Goal: Task Accomplishment & Management: Use online tool/utility

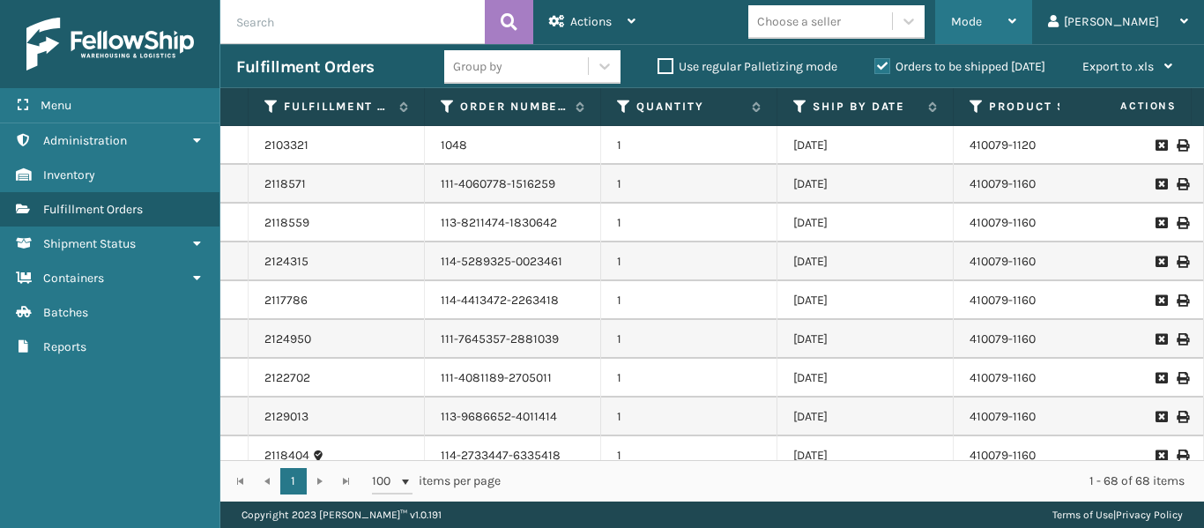
click at [1016, 4] on div "Mode" at bounding box center [983, 22] width 65 height 44
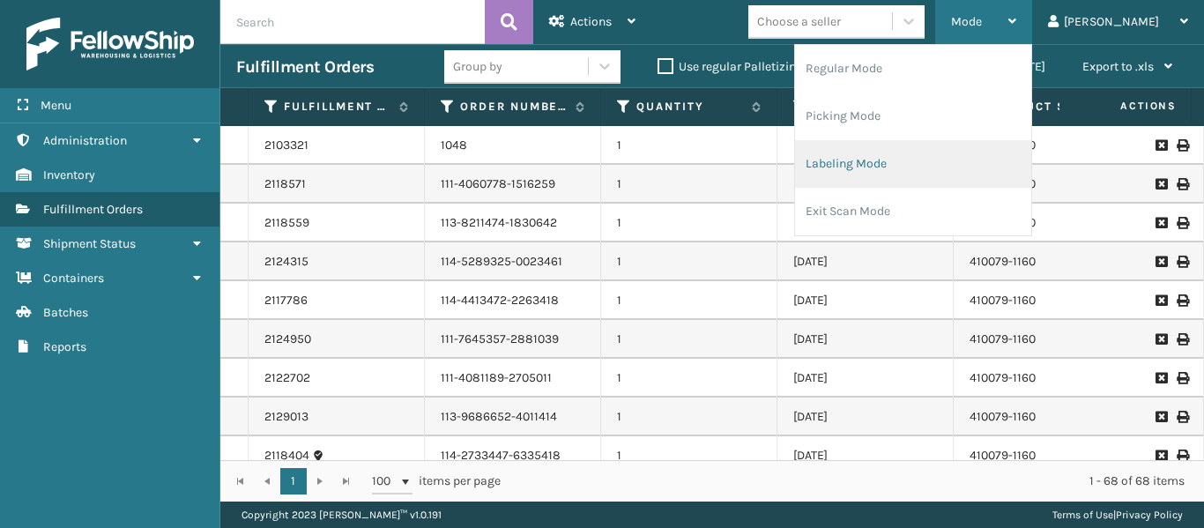
click at [962, 158] on li "Labeling Mode" at bounding box center [913, 164] width 236 height 48
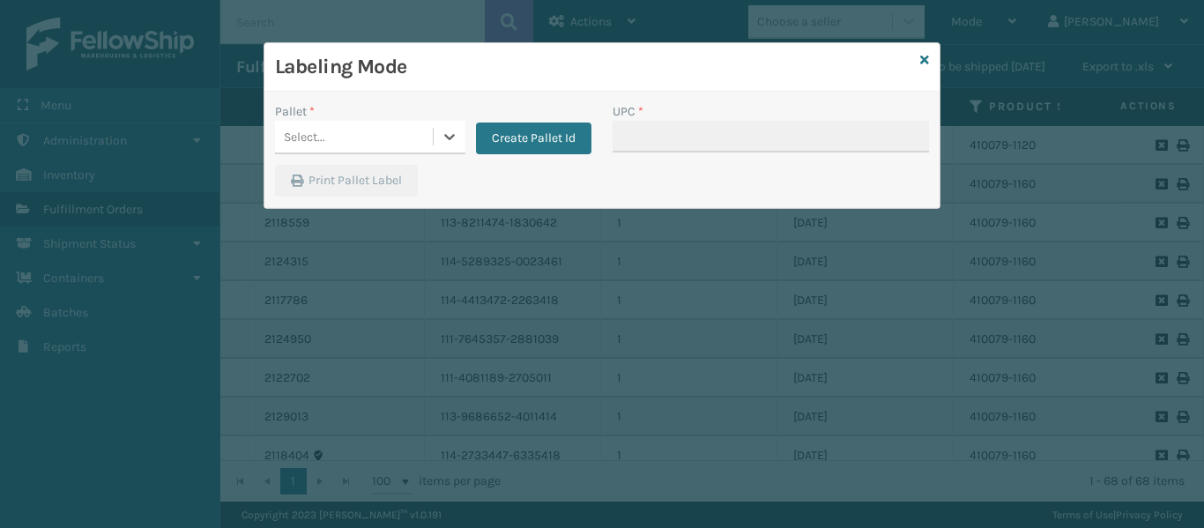
click at [357, 137] on div "Select..." at bounding box center [354, 136] width 158 height 29
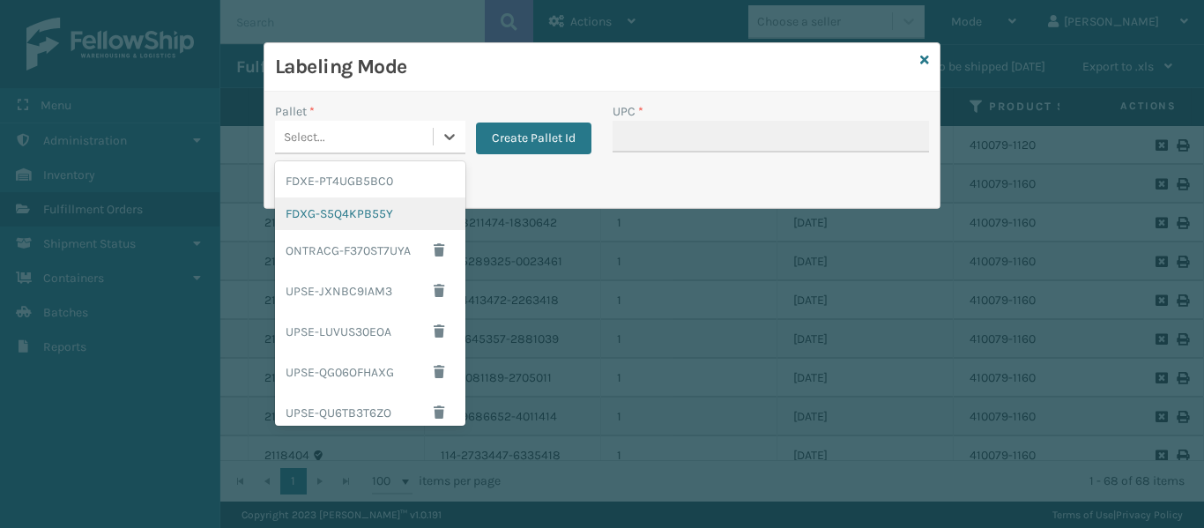
click at [360, 207] on div "FDXG-S5Q4KPB55Y" at bounding box center [370, 213] width 190 height 33
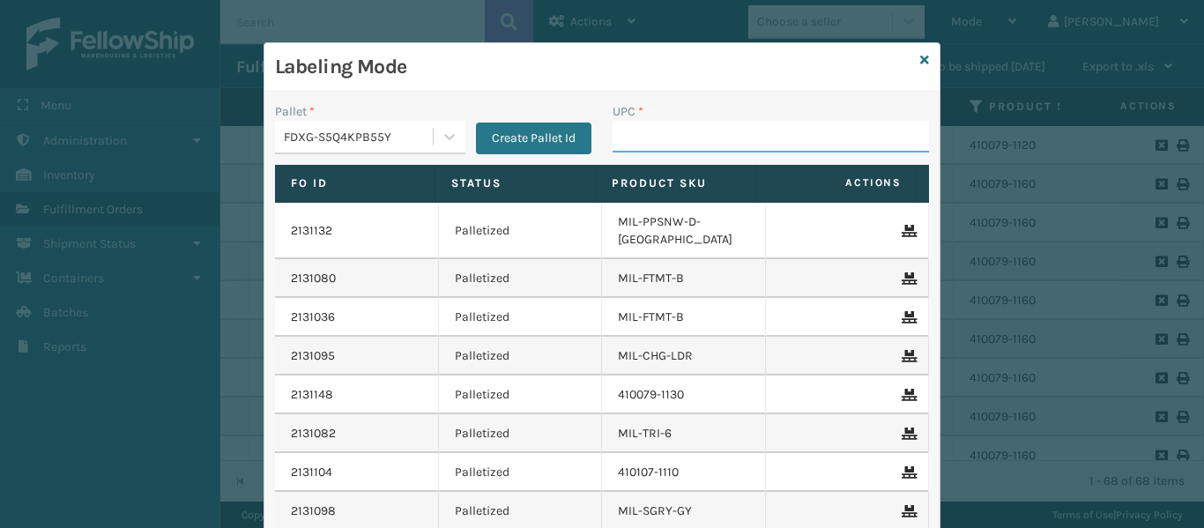
drag, startPoint x: 722, startPoint y: 126, endPoint x: 712, endPoint y: 127, distance: 9.7
click at [722, 126] on input "UPC *" at bounding box center [770, 137] width 316 height 32
type input "849986014034"
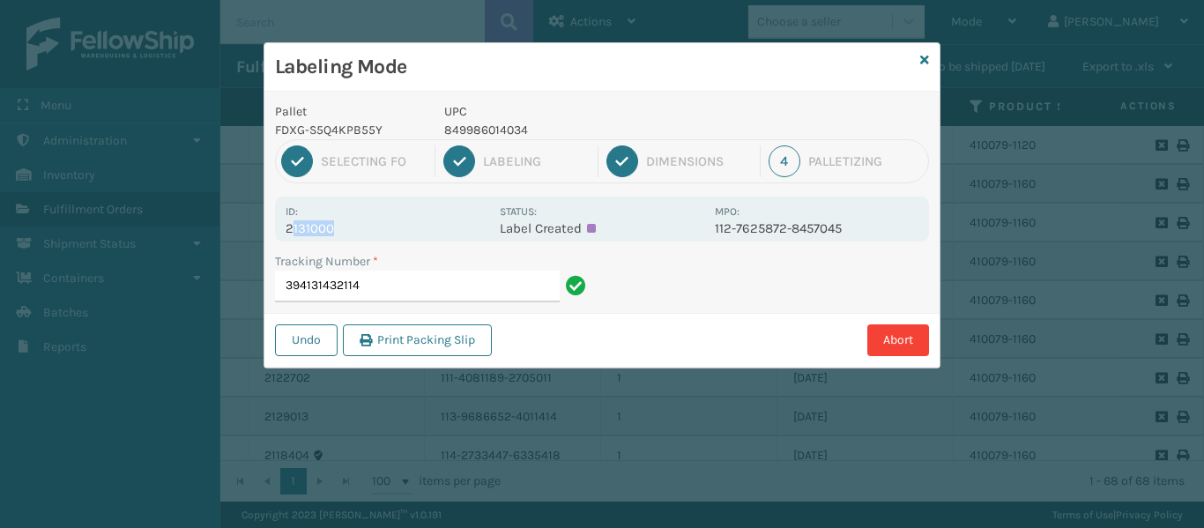
drag, startPoint x: 293, startPoint y: 228, endPoint x: 359, endPoint y: 227, distance: 65.2
click at [359, 227] on p "2131000" at bounding box center [387, 228] width 204 height 16
drag, startPoint x: 295, startPoint y: 230, endPoint x: 335, endPoint y: 230, distance: 39.7
click at [335, 230] on div "Id: 2131000 Status: Label Created MPO: 112-7625872-8457045" at bounding box center [602, 218] width 654 height 45
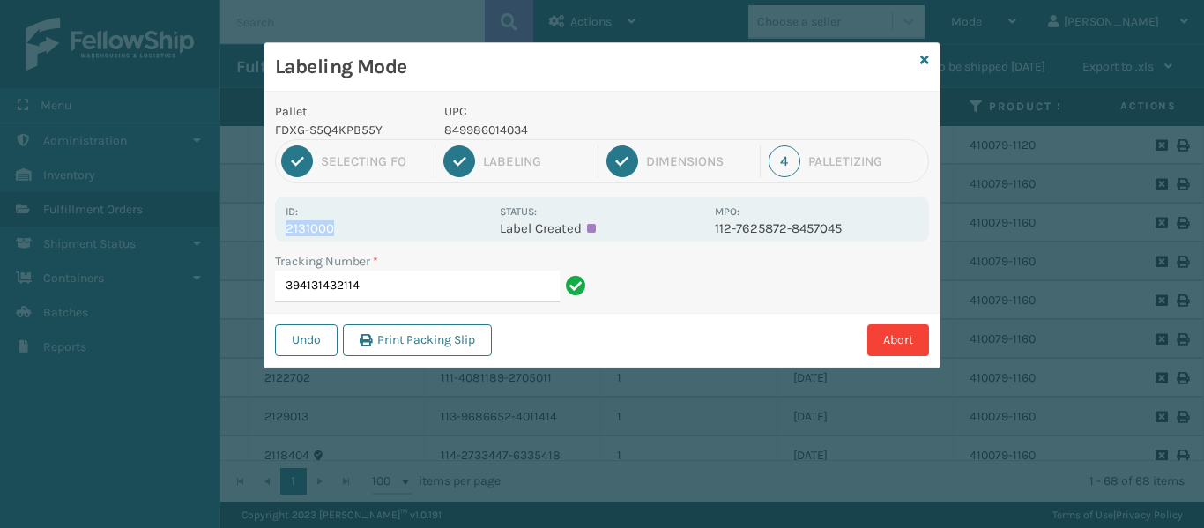
copy p "2131000"
click at [381, 265] on div "Tracking Number *" at bounding box center [433, 261] width 316 height 19
click at [381, 276] on input "394131432114" at bounding box center [417, 287] width 285 height 32
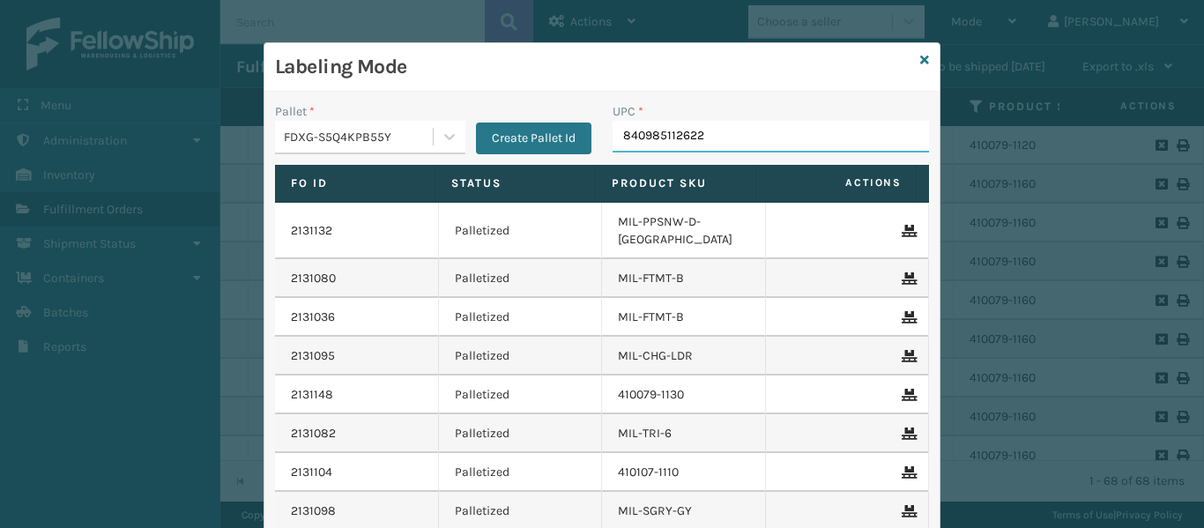
type input "840985112622"
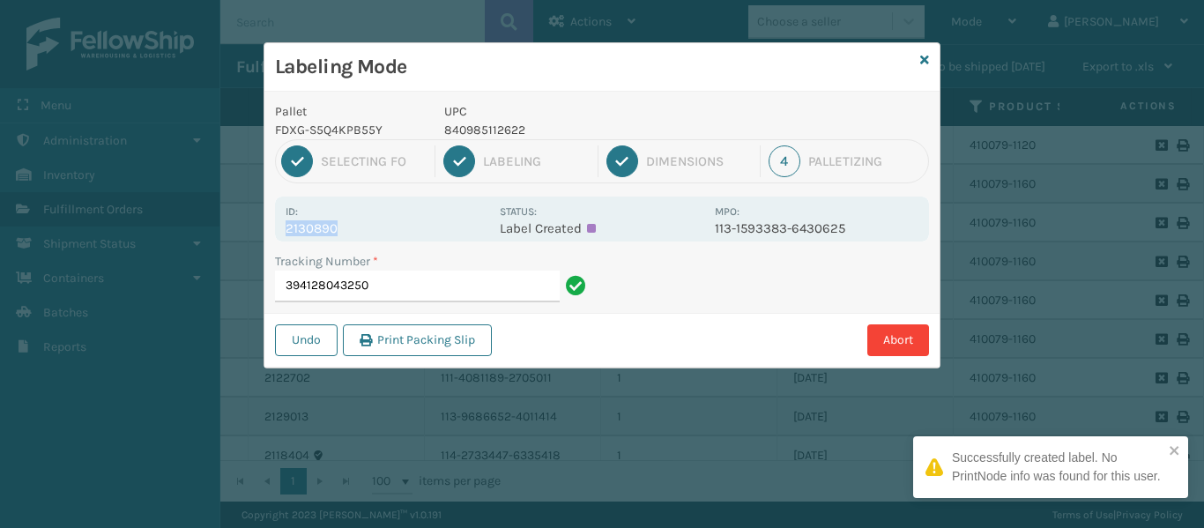
drag, startPoint x: 289, startPoint y: 225, endPoint x: 378, endPoint y: 225, distance: 89.0
click at [378, 225] on div "Id: 2130890 Status: Label Created MPO: 113-1593383-6430625" at bounding box center [602, 218] width 654 height 45
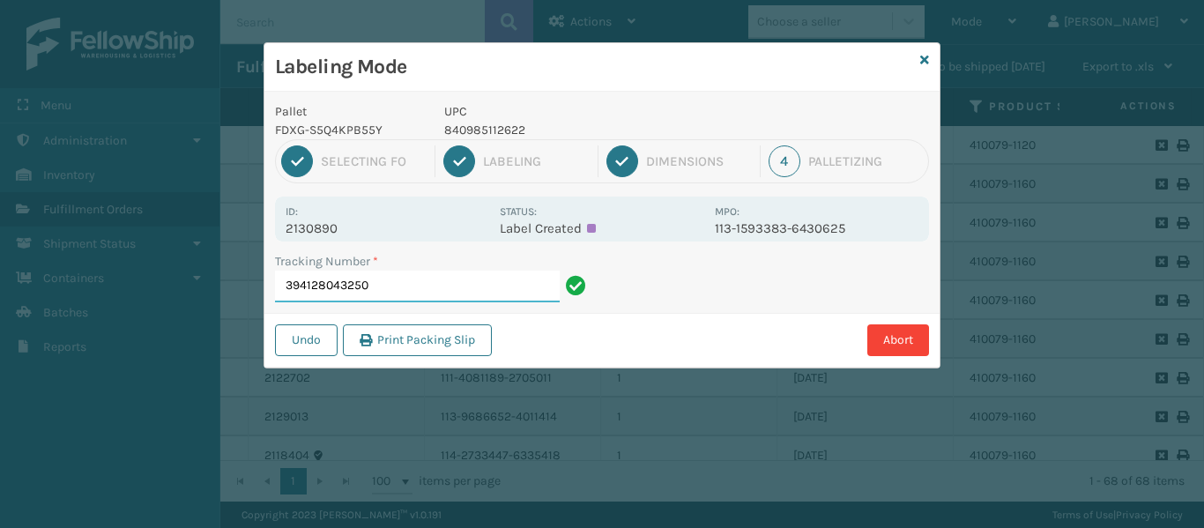
click at [404, 289] on input "394128043250" at bounding box center [417, 287] width 285 height 32
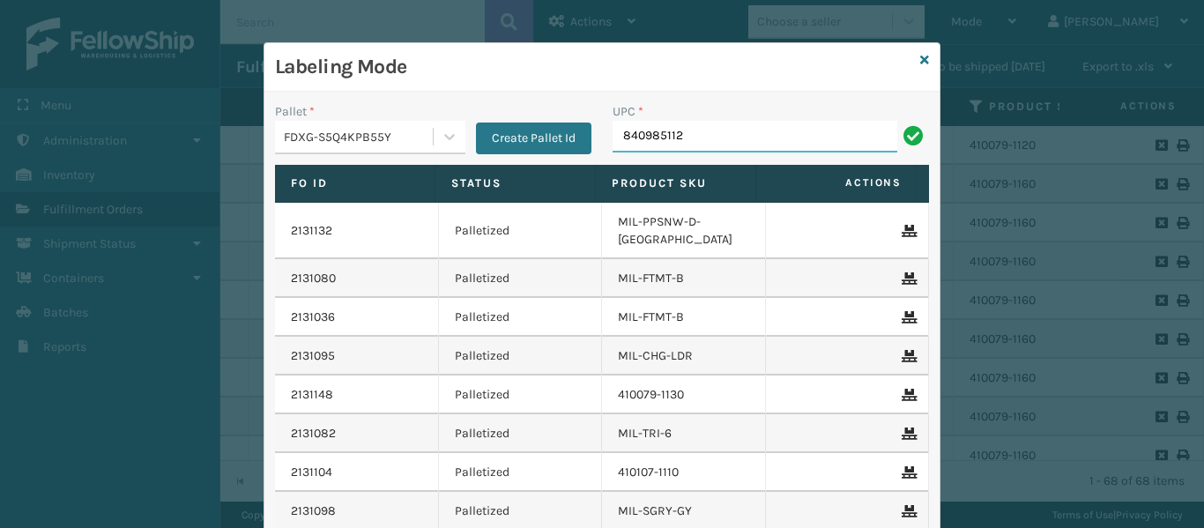
type input "8409851126"
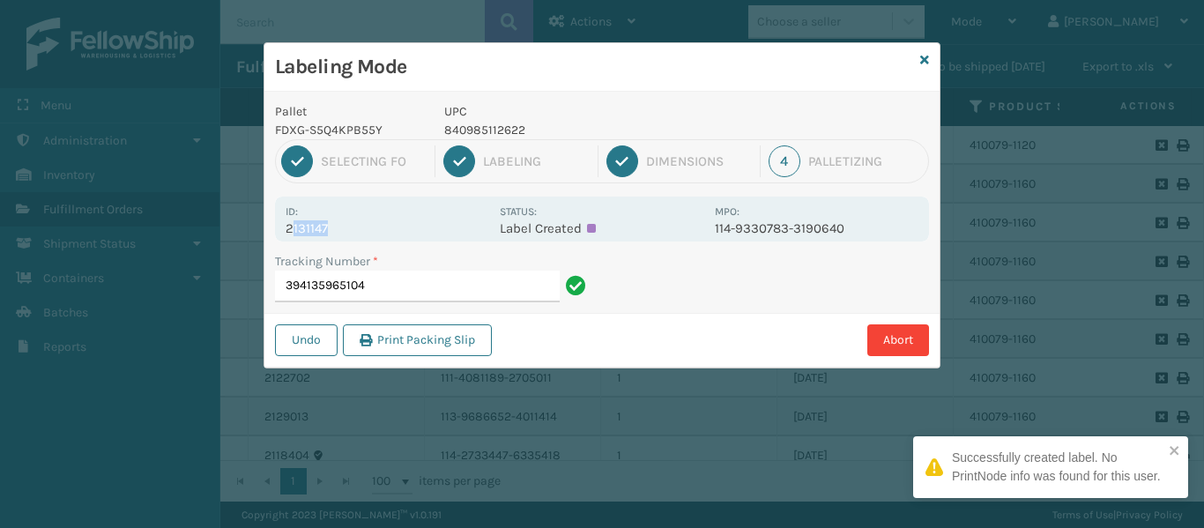
drag, startPoint x: 290, startPoint y: 228, endPoint x: 355, endPoint y: 226, distance: 65.3
click at [359, 227] on p "2131147" at bounding box center [387, 228] width 204 height 16
click at [355, 226] on p "2131147" at bounding box center [387, 228] width 204 height 16
drag, startPoint x: 295, startPoint y: 227, endPoint x: 339, endPoint y: 230, distance: 44.1
click at [339, 230] on div "Id: 2131147 Status: Label Created MPO: 114-9330783-3190640" at bounding box center [602, 218] width 654 height 45
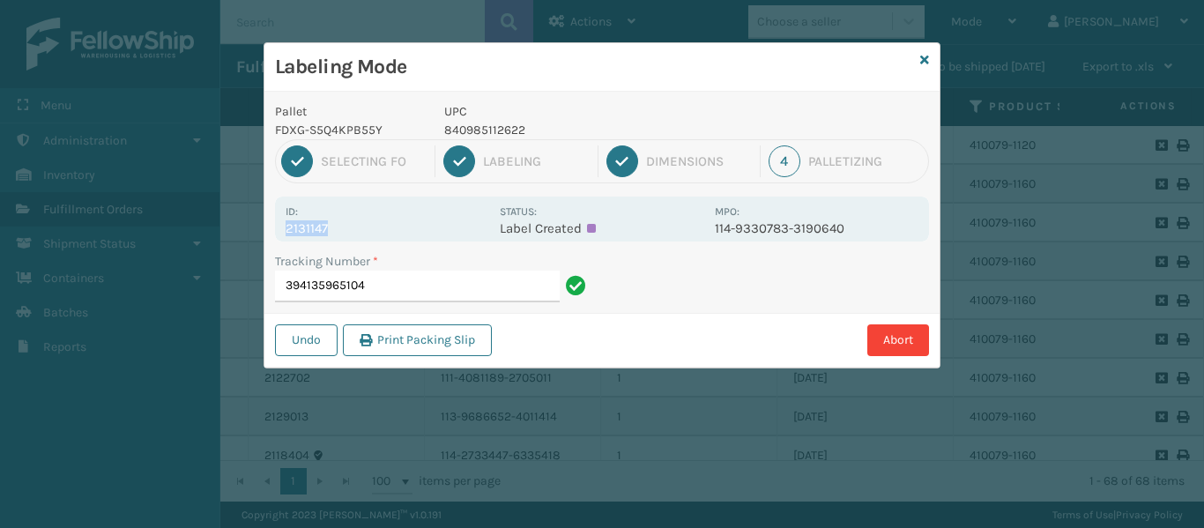
copy p "2131147"
click at [397, 280] on input "394135965104" at bounding box center [417, 287] width 285 height 32
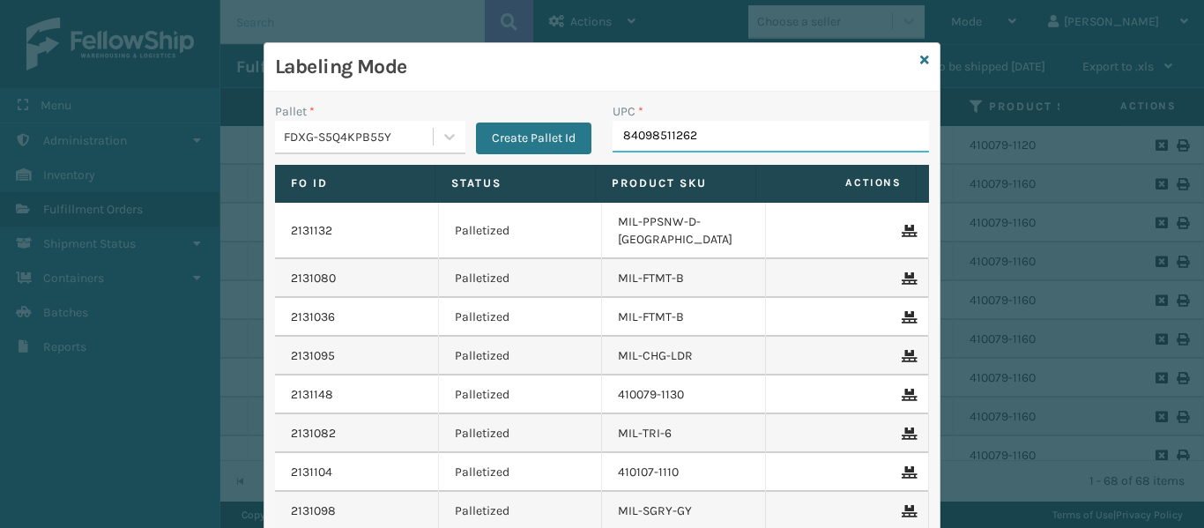
type input "840985112622"
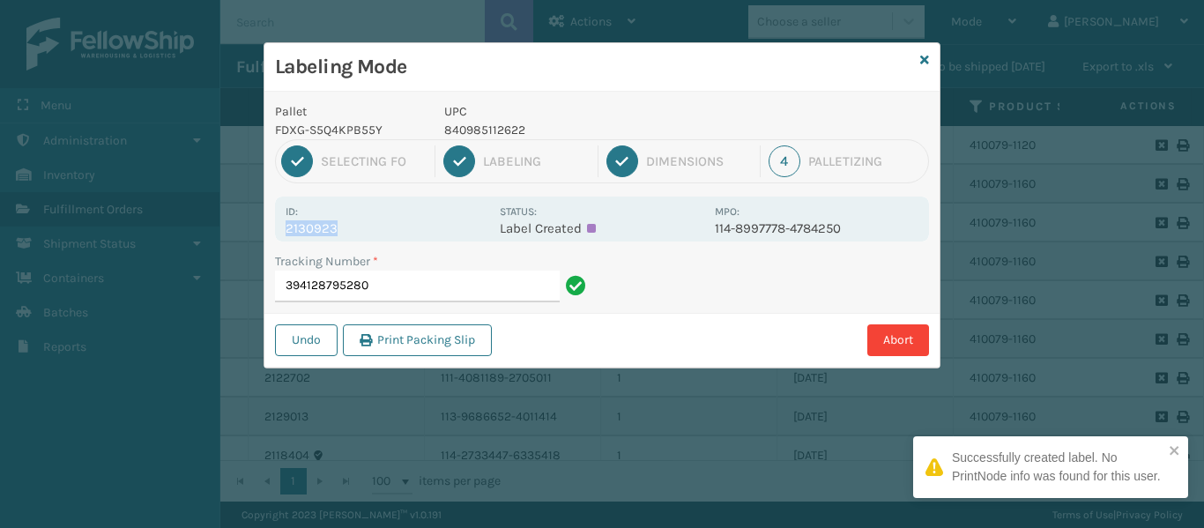
drag, startPoint x: 286, startPoint y: 228, endPoint x: 336, endPoint y: 221, distance: 49.8
click at [340, 224] on p "2130923" at bounding box center [387, 228] width 204 height 16
copy p "2130923"
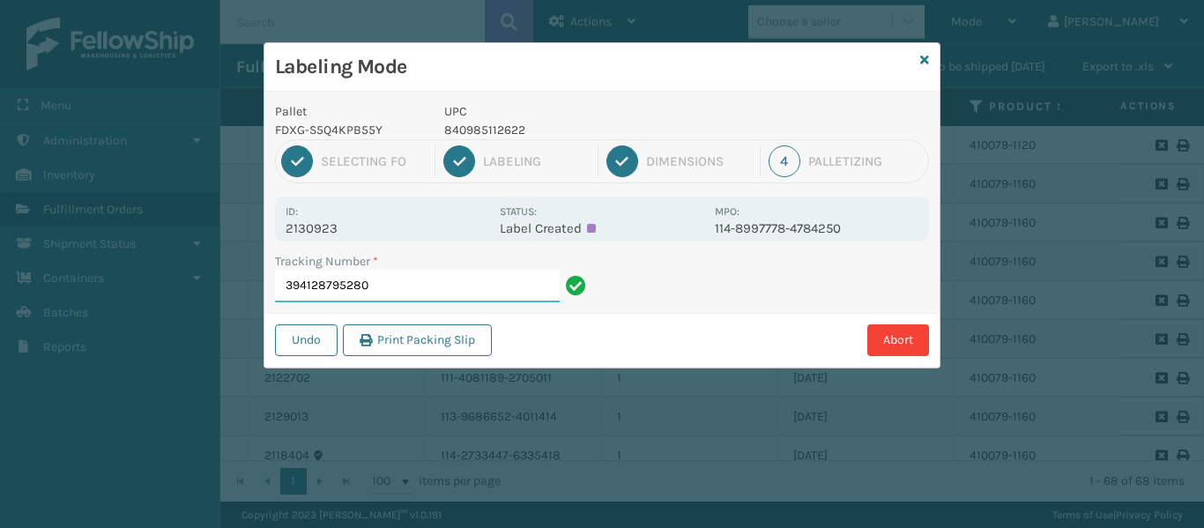
click at [394, 278] on input "394128795280" at bounding box center [417, 287] width 285 height 32
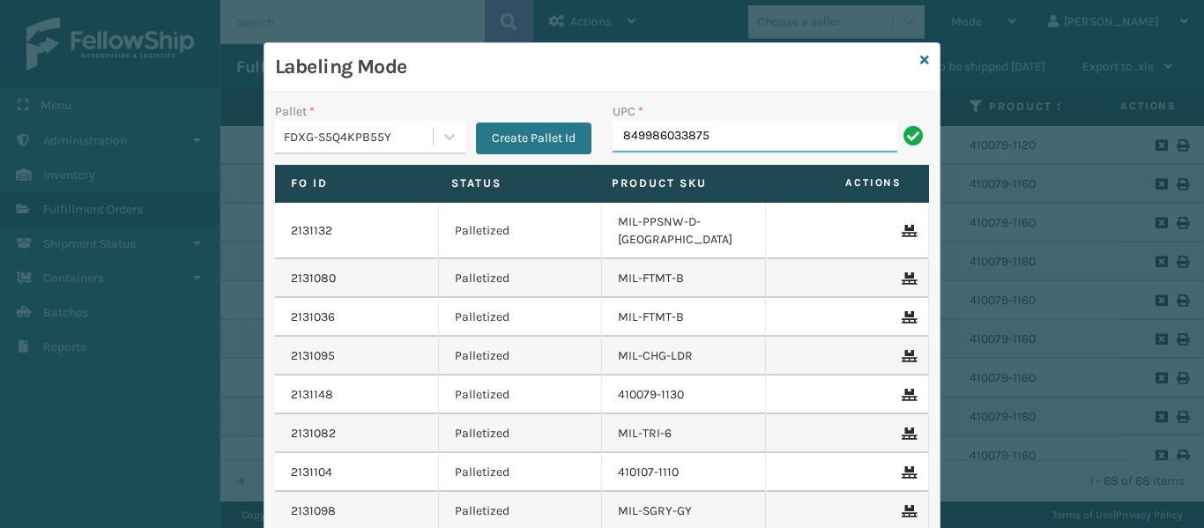
type input "849986033875"
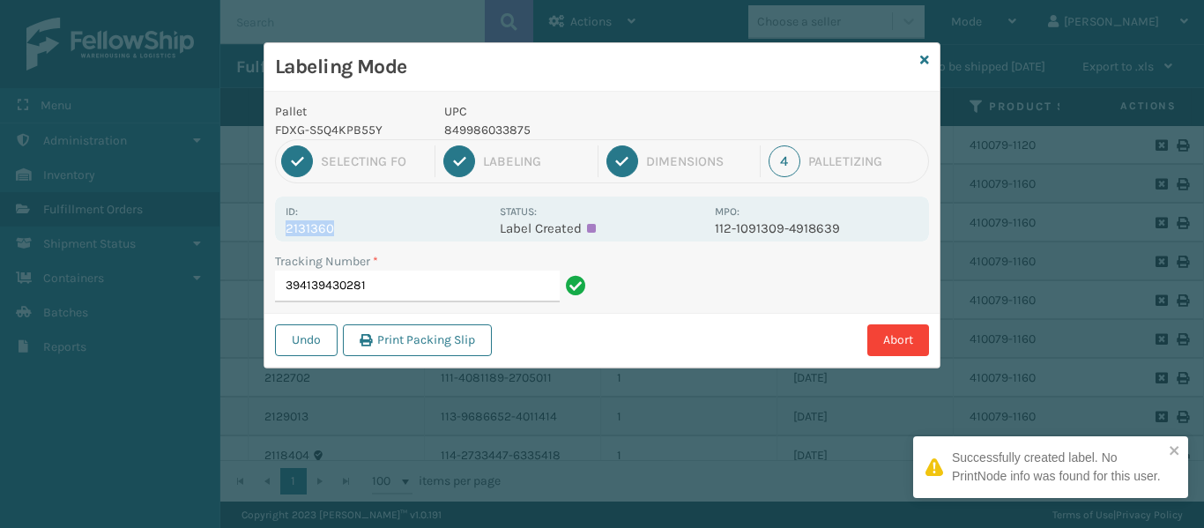
drag, startPoint x: 352, startPoint y: 229, endPoint x: 265, endPoint y: 234, distance: 87.3
click at [265, 234] on div "Pallet FDXG-S5Q4KPB55Y UPC 849986033875 1 Selecting FO 2 Labeling 3 Dimensions …" at bounding box center [601, 230] width 675 height 276
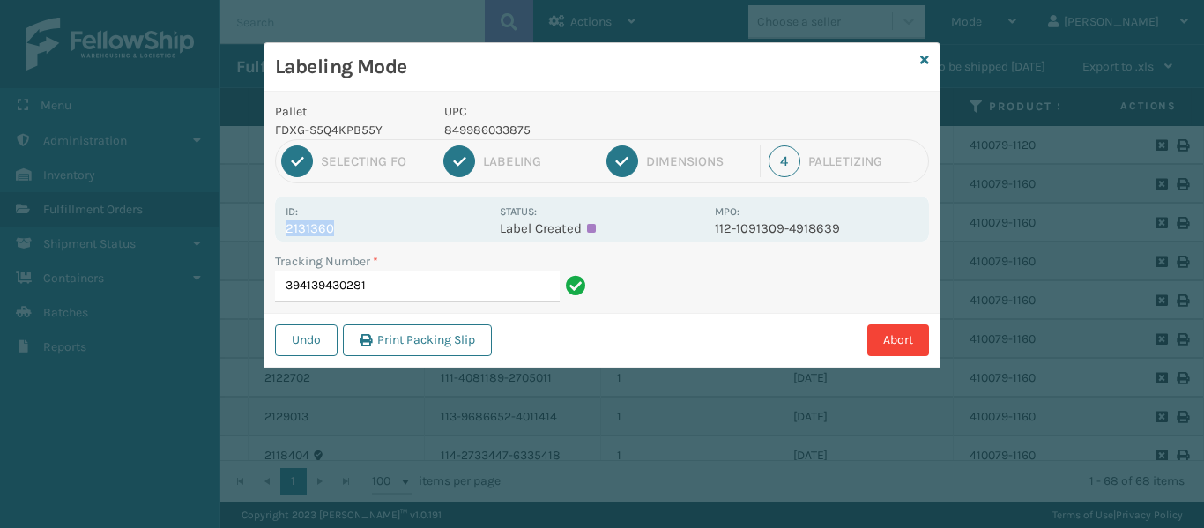
copy p "2131360"
click at [394, 288] on input "394139430281" at bounding box center [417, 287] width 285 height 32
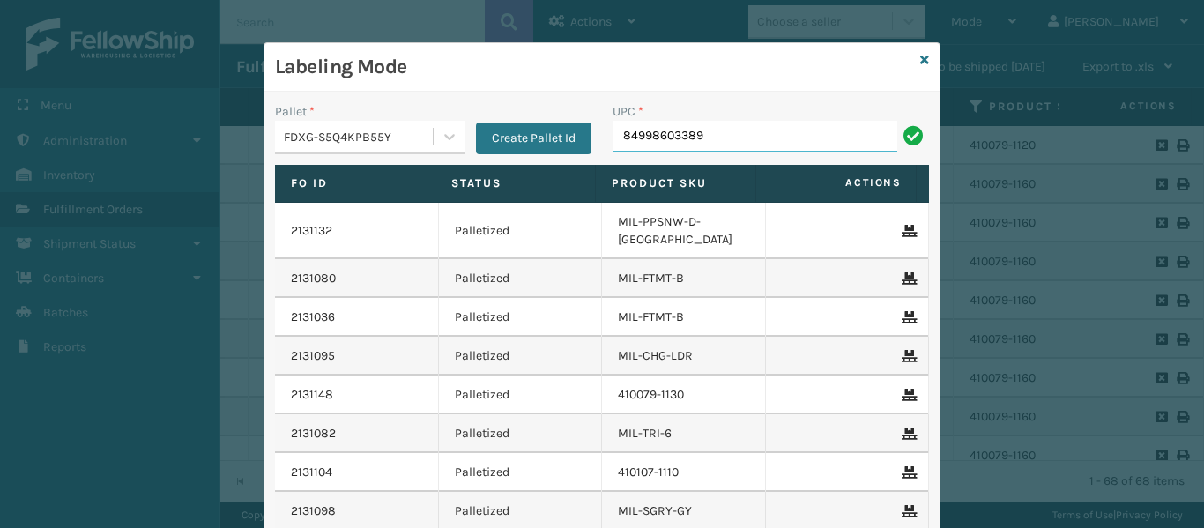
type input "849986033899"
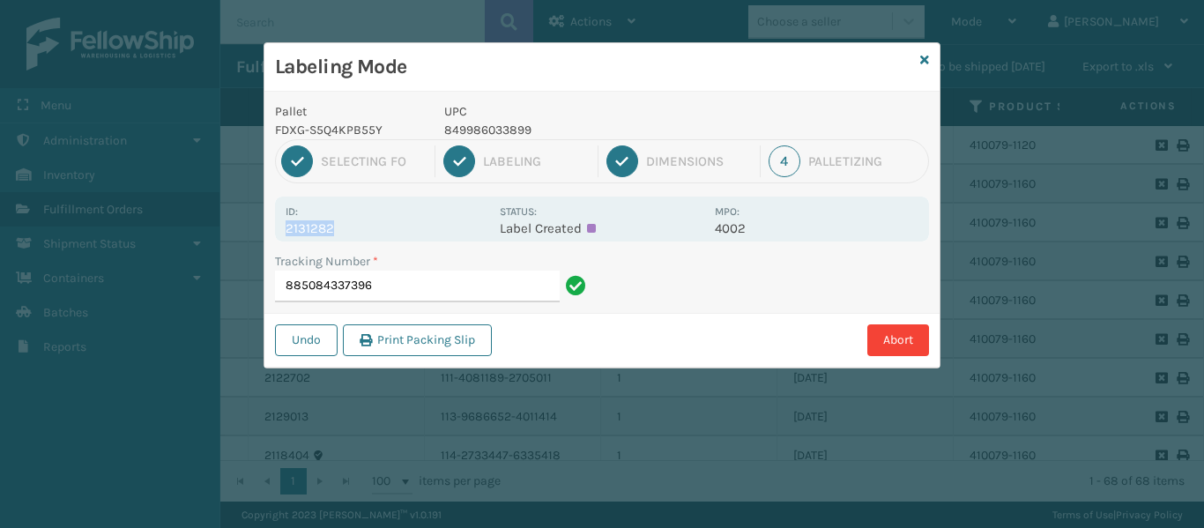
drag, startPoint x: 368, startPoint y: 235, endPoint x: 304, endPoint y: 230, distance: 64.5
click at [264, 232] on div "Pallet FDXG-S5Q4KPB55Y UPC 849986033899 1 Selecting FO 2 Labeling 3 Dimensions …" at bounding box center [601, 230] width 675 height 276
copy p "2131282"
click at [434, 281] on input "885084337396" at bounding box center [417, 287] width 285 height 32
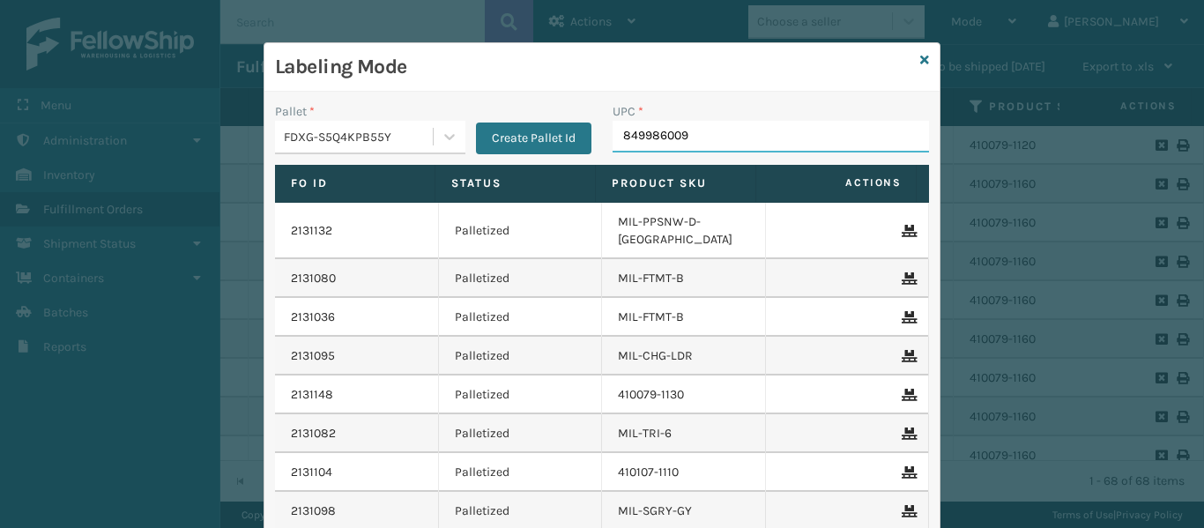
type input "8499860096"
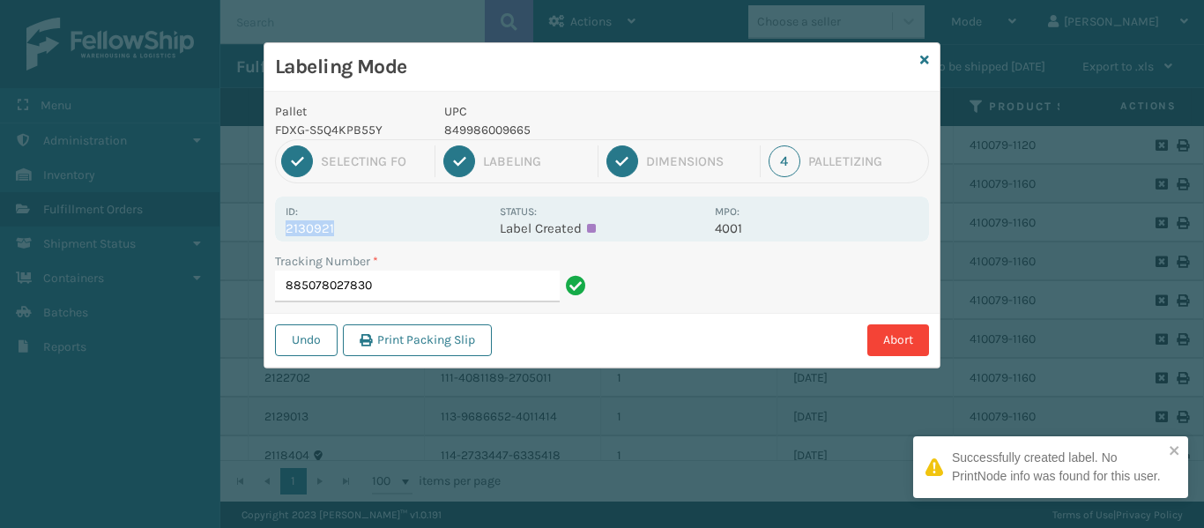
drag, startPoint x: 337, startPoint y: 230, endPoint x: 263, endPoint y: 233, distance: 74.1
click at [263, 233] on div "Labeling Mode Pallet FDXG-S5Q4KPB55Y UPC 849986009665 1 Selecting FO 2 Labeling…" at bounding box center [601, 205] width 677 height 326
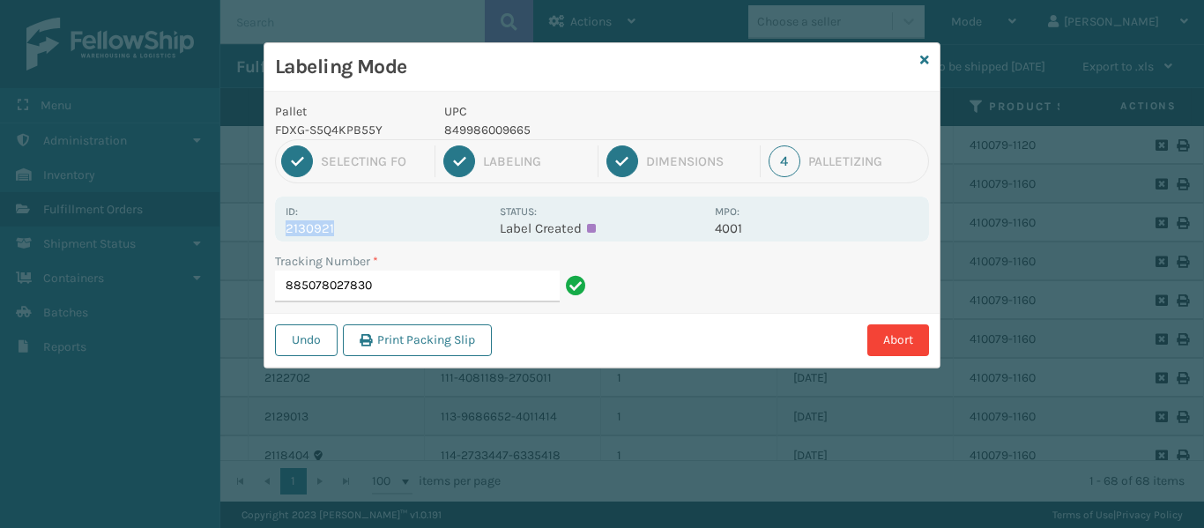
copy p "2130921"
click at [428, 280] on input "885078027830" at bounding box center [417, 287] width 285 height 32
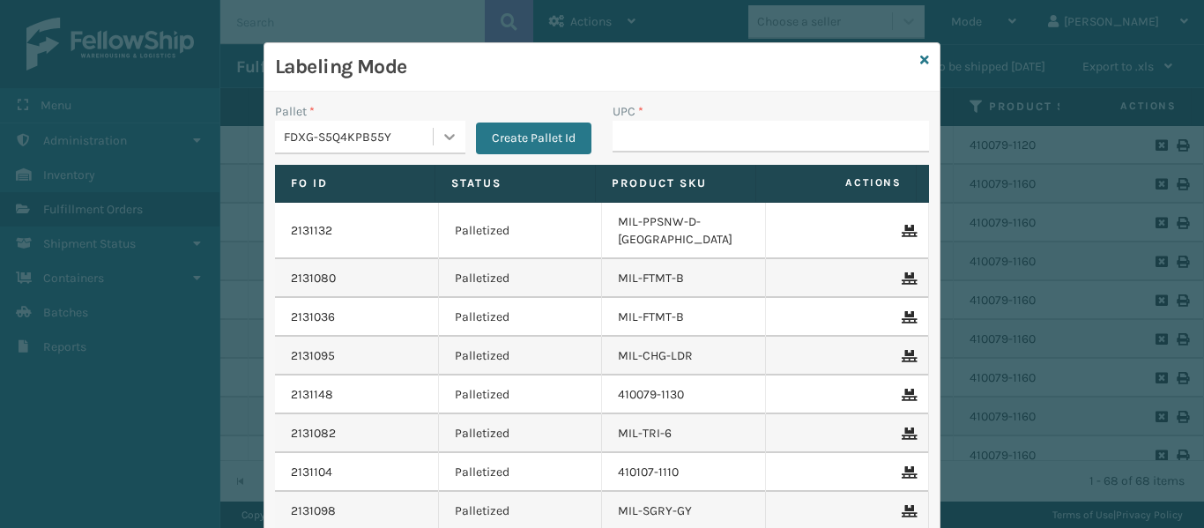
click at [449, 135] on icon at bounding box center [450, 137] width 18 height 18
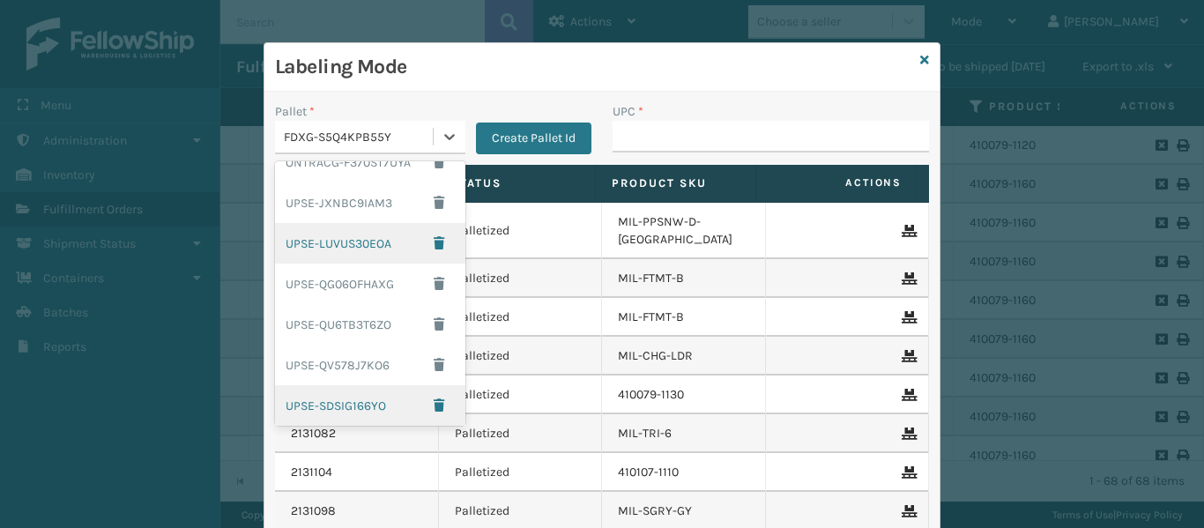
scroll to position [175, 0]
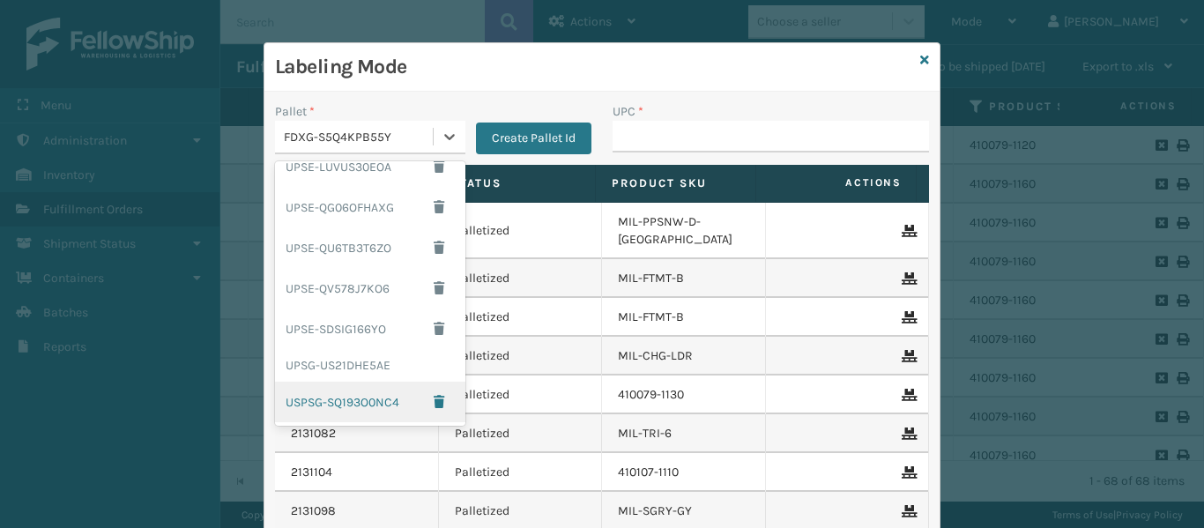
click at [318, 401] on div "USPSG-SQ193O0NC4" at bounding box center [370, 402] width 190 height 41
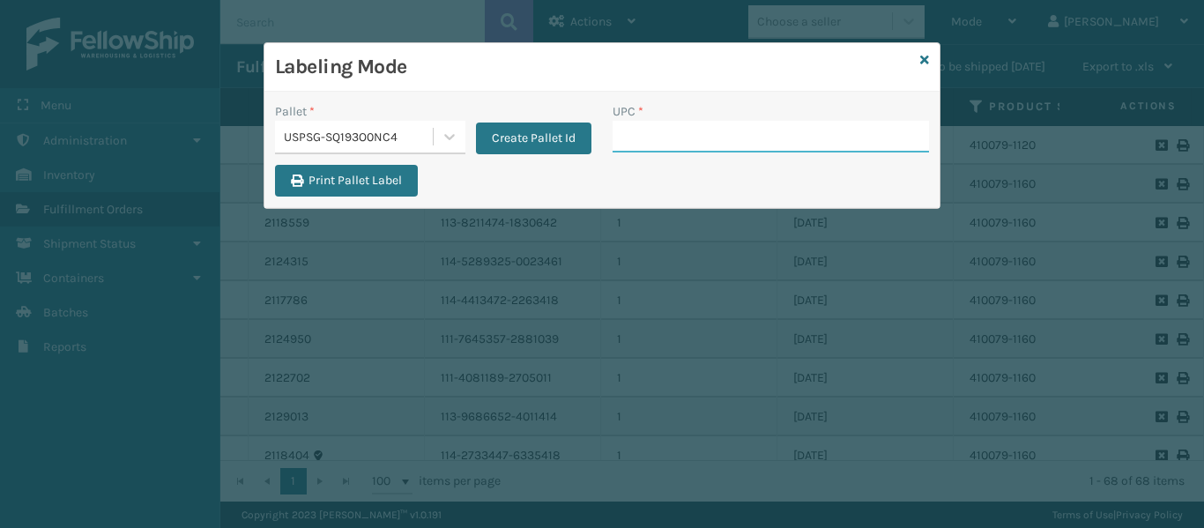
click at [695, 149] on input "UPC *" at bounding box center [770, 137] width 316 height 32
type input "84098512407"
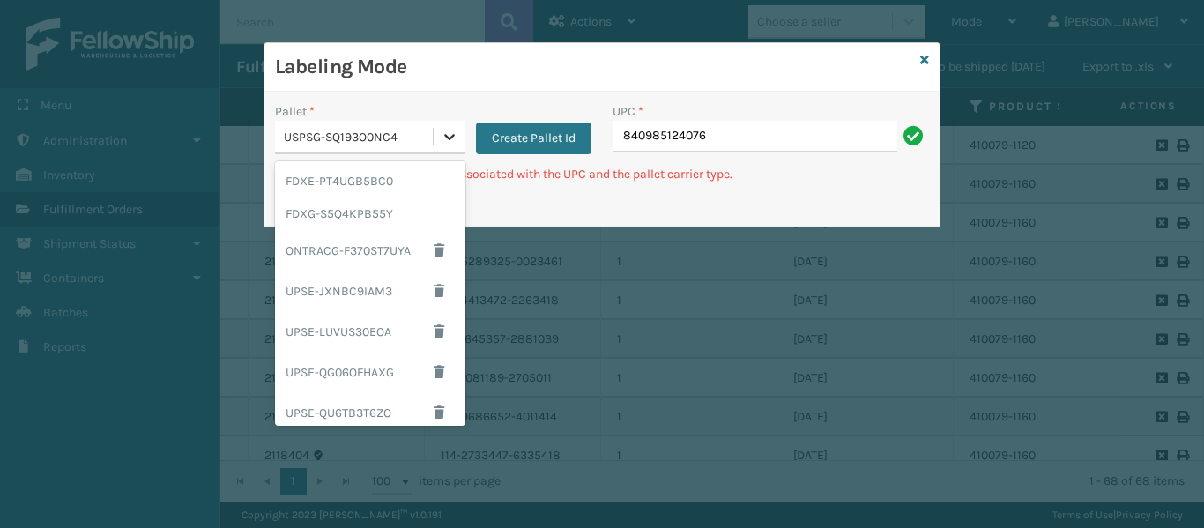
click at [450, 143] on icon at bounding box center [450, 137] width 18 height 18
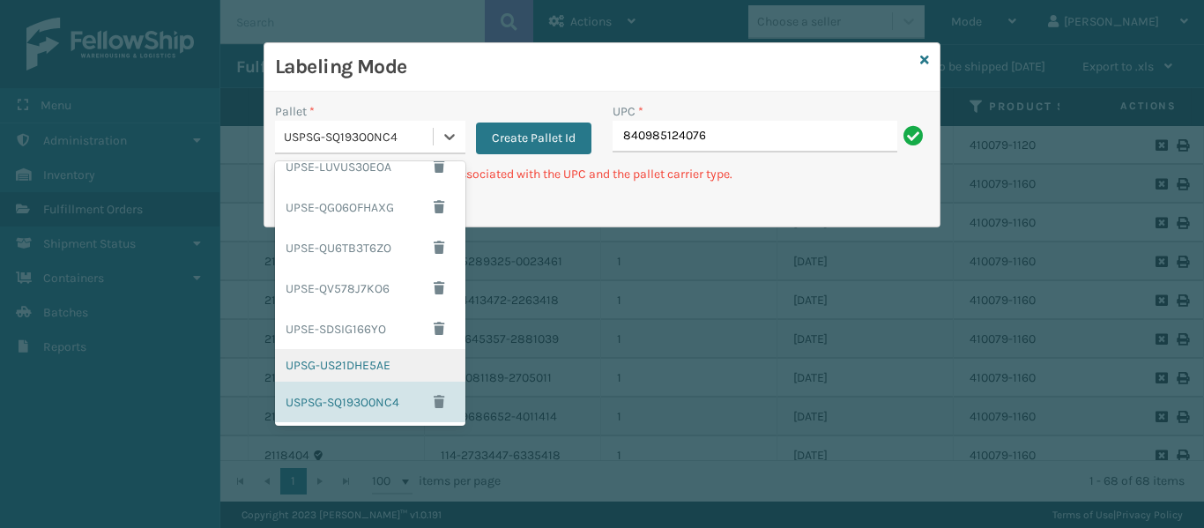
click at [366, 363] on div "UPSG-US21DHE5AE" at bounding box center [370, 365] width 190 height 33
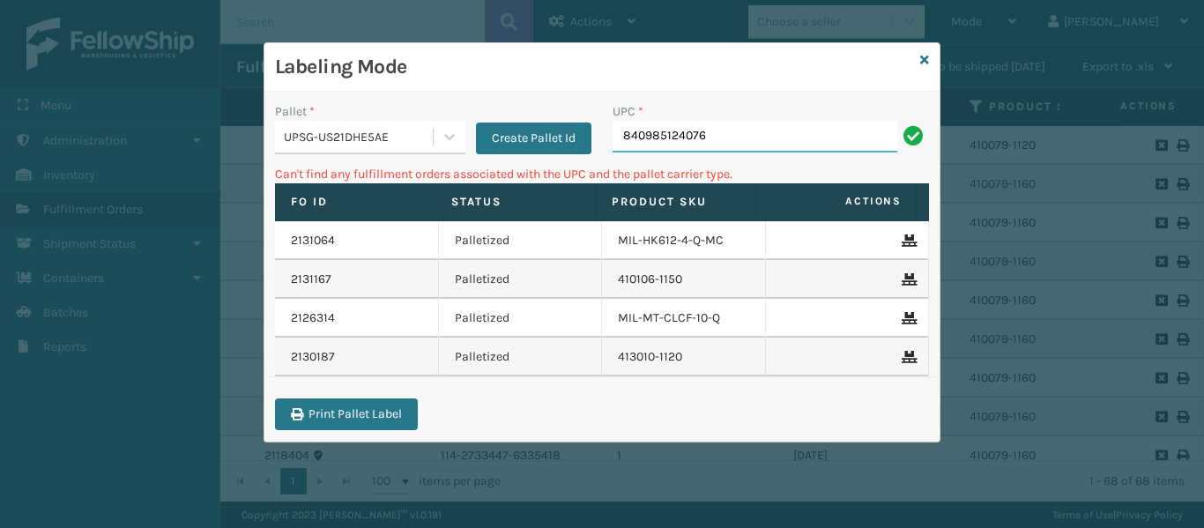
drag, startPoint x: 737, startPoint y: 140, endPoint x: 624, endPoint y: 141, distance: 112.8
click at [624, 141] on input "840985124076" at bounding box center [754, 137] width 285 height 32
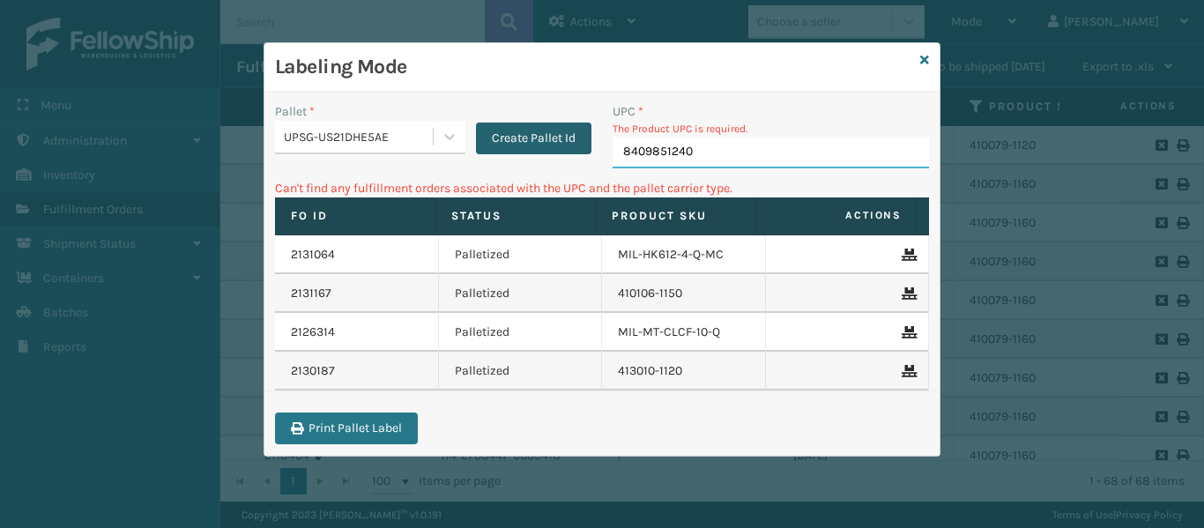
type input "84098512407"
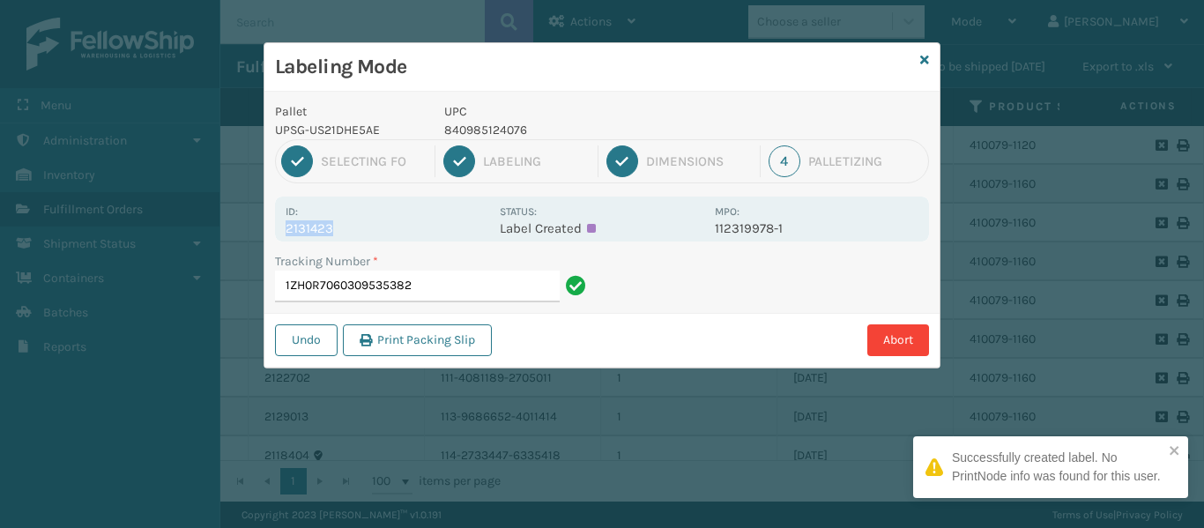
drag, startPoint x: 346, startPoint y: 232, endPoint x: 268, endPoint y: 231, distance: 78.4
click at [268, 231] on div "Pallet UPSG-US21DHE5AE UPC 840985124076 1 Selecting FO 2 Labeling 3 Dimensions …" at bounding box center [601, 230] width 675 height 276
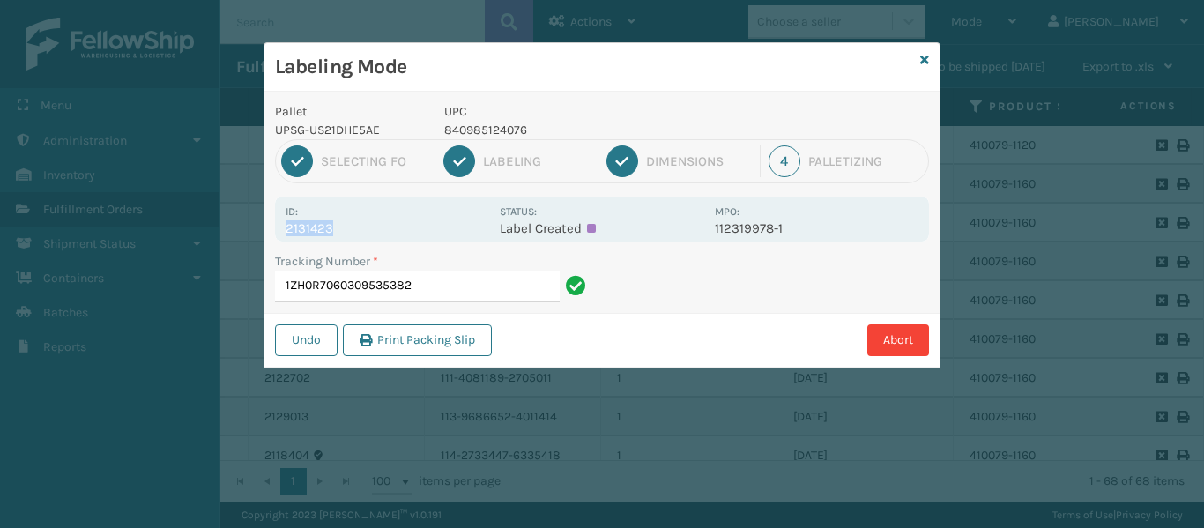
copy p "2131423"
click at [462, 284] on input "1ZH0R7060309535382" at bounding box center [417, 287] width 285 height 32
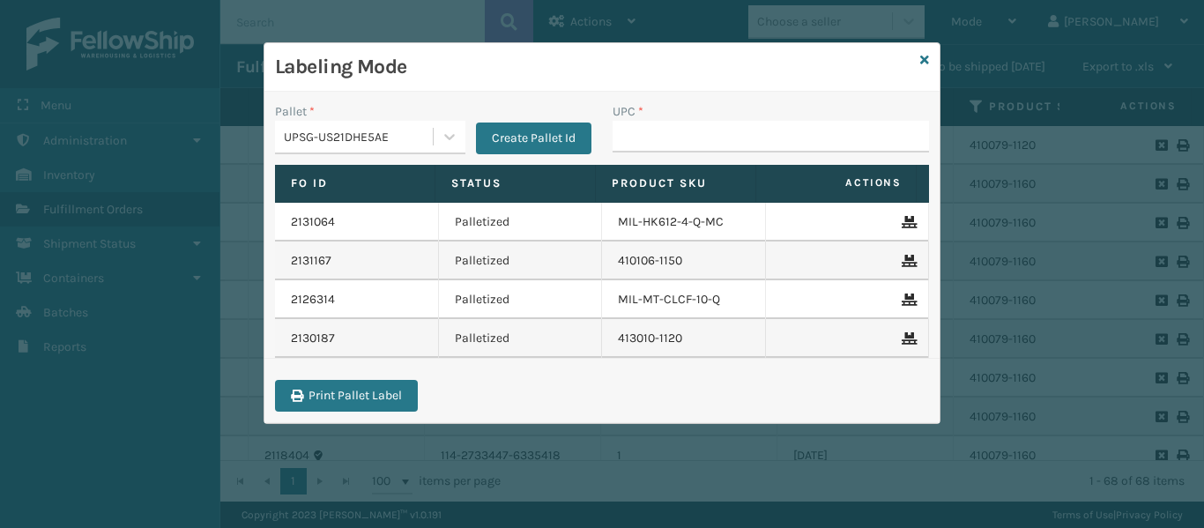
click at [411, 133] on div "UPSG-US21DHE5AE" at bounding box center [359, 137] width 151 height 19
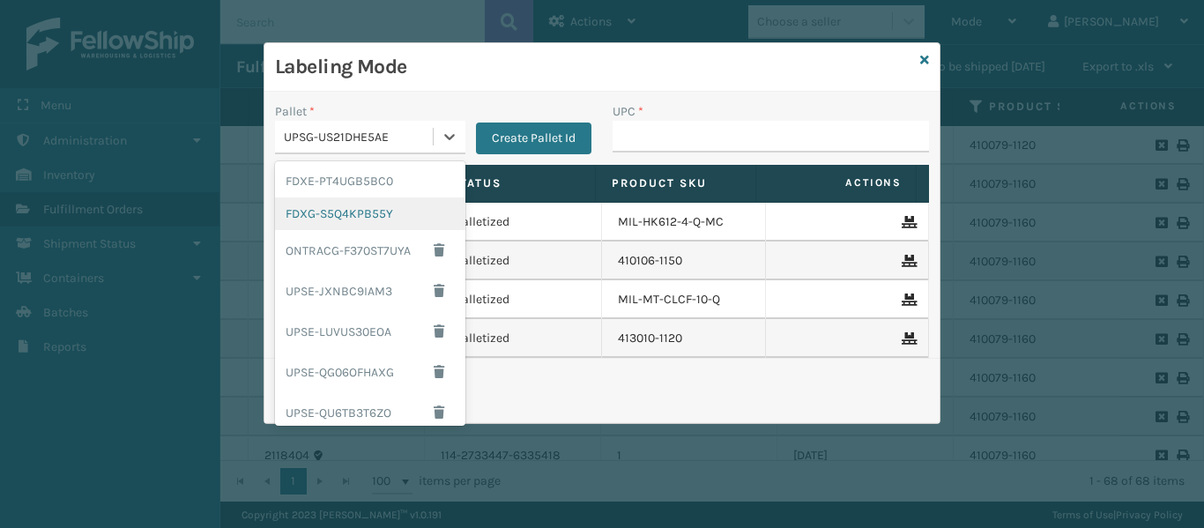
click at [356, 211] on div "FDXG-S5Q4KPB55Y" at bounding box center [370, 213] width 190 height 33
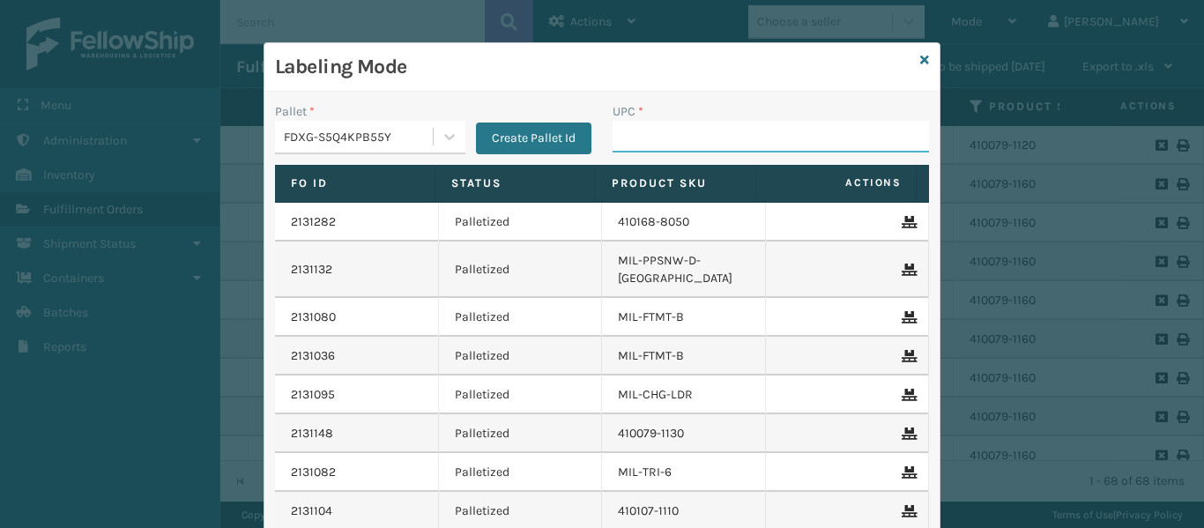
click at [647, 149] on input "UPC *" at bounding box center [770, 137] width 316 height 32
type input "8409851244"
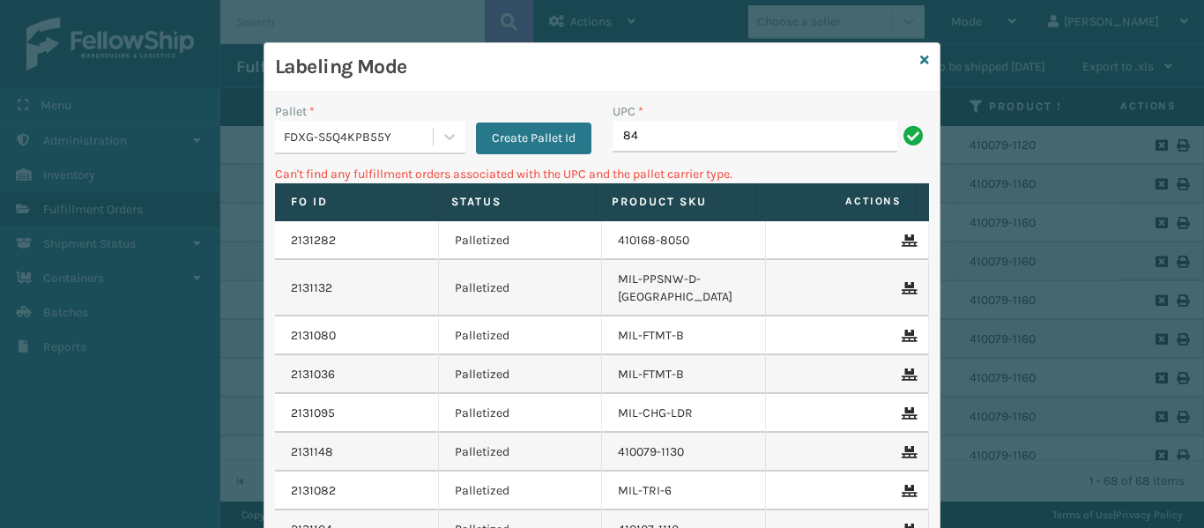
type input "8"
